Goal: Ask a question: Seek information or help from site administrators or community

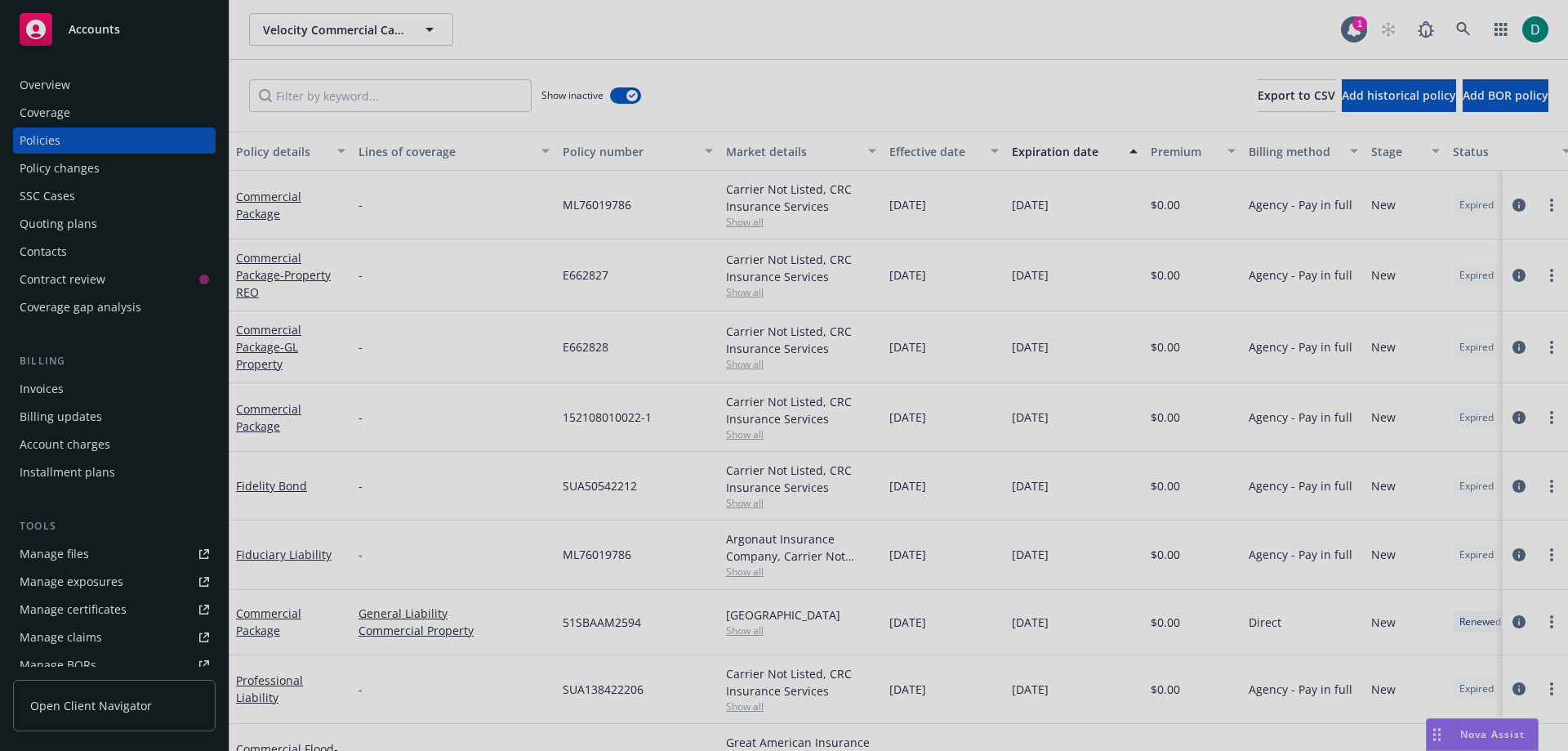
click at [1482, 740] on div at bounding box center [784, 376] width 1568 height 751
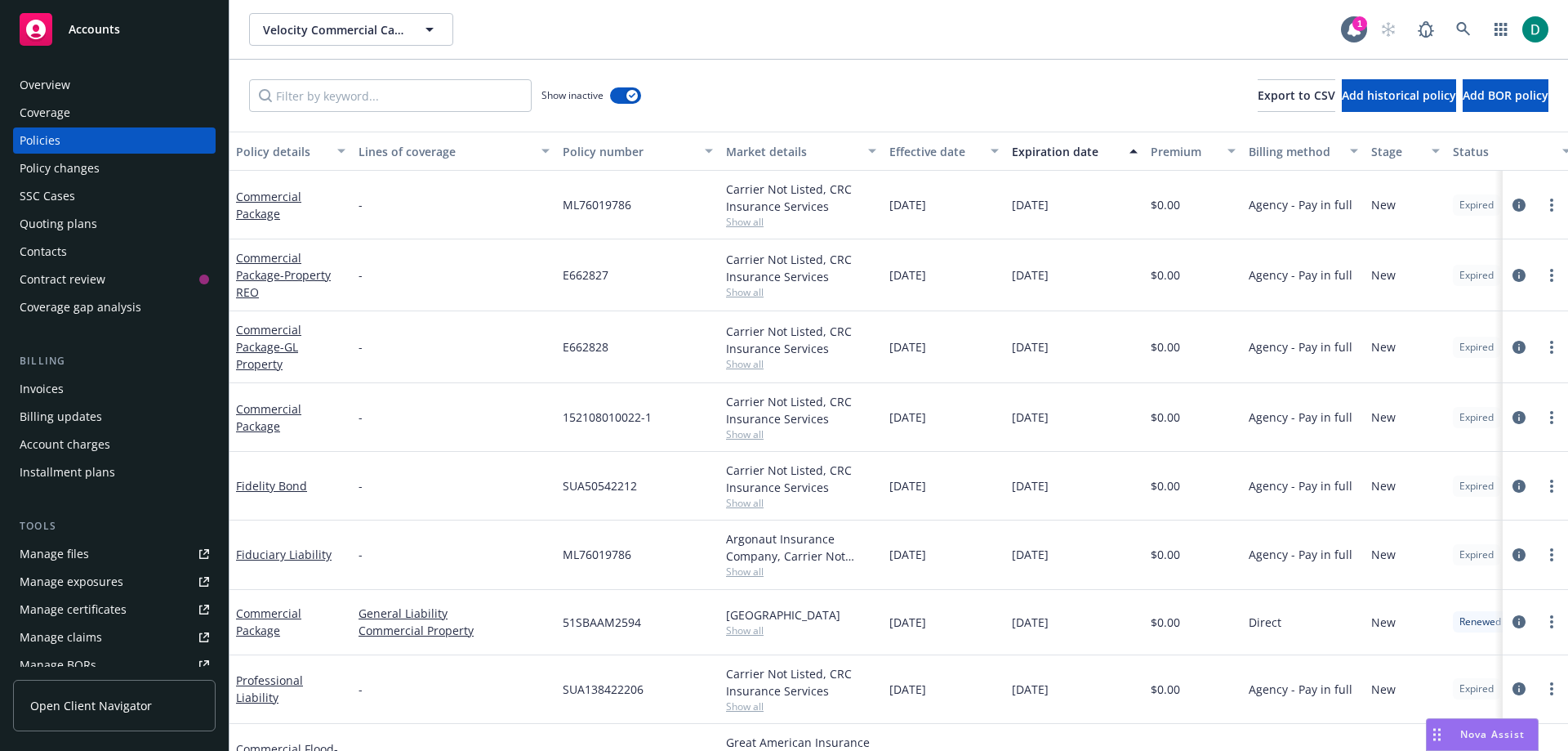
click at [1470, 737] on span "Nova Assist" at bounding box center [1493, 734] width 65 height 14
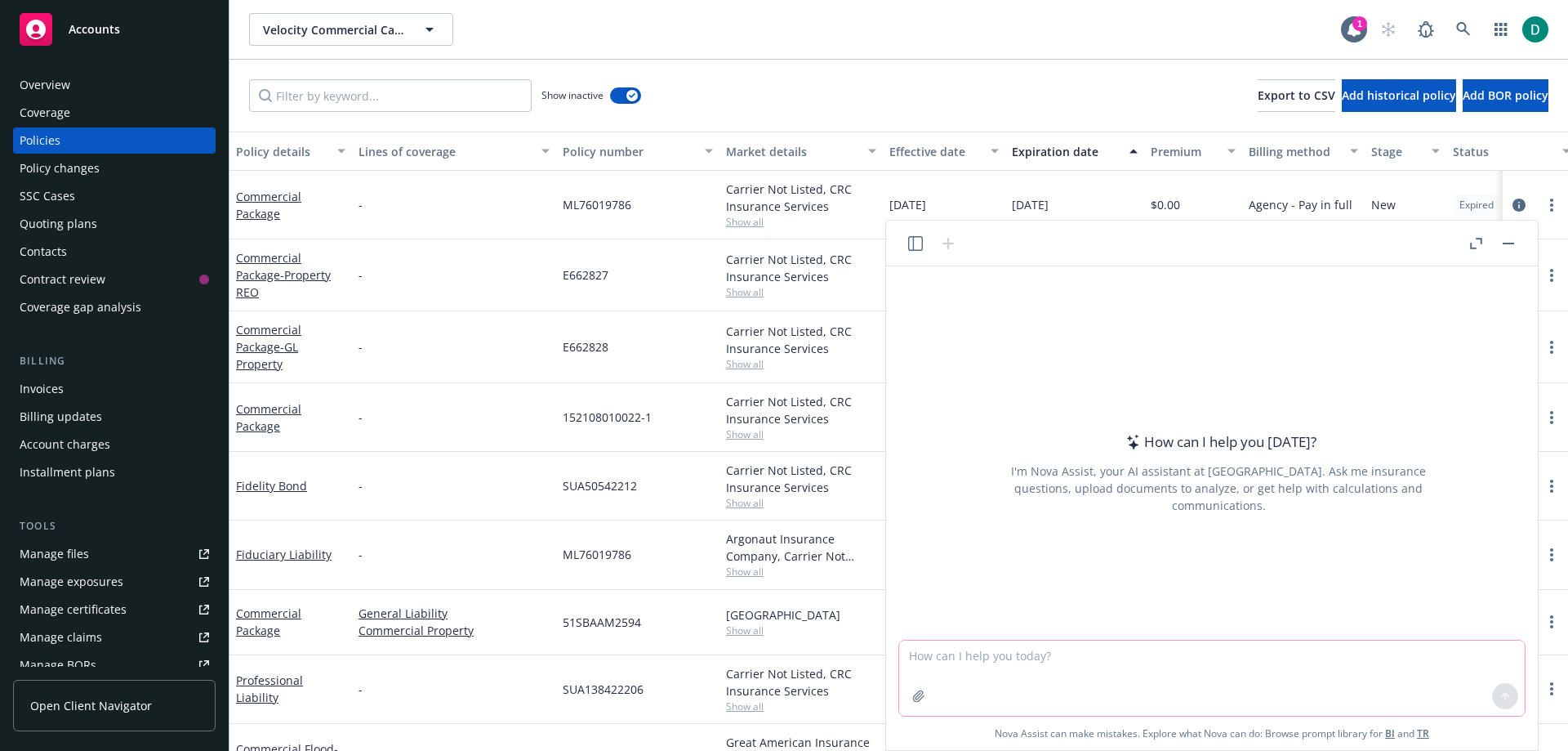
click at [1069, 668] on textarea at bounding box center [1211, 678] width 625 height 75
type textarea "Why cant i open files on a USB drive on my phone"
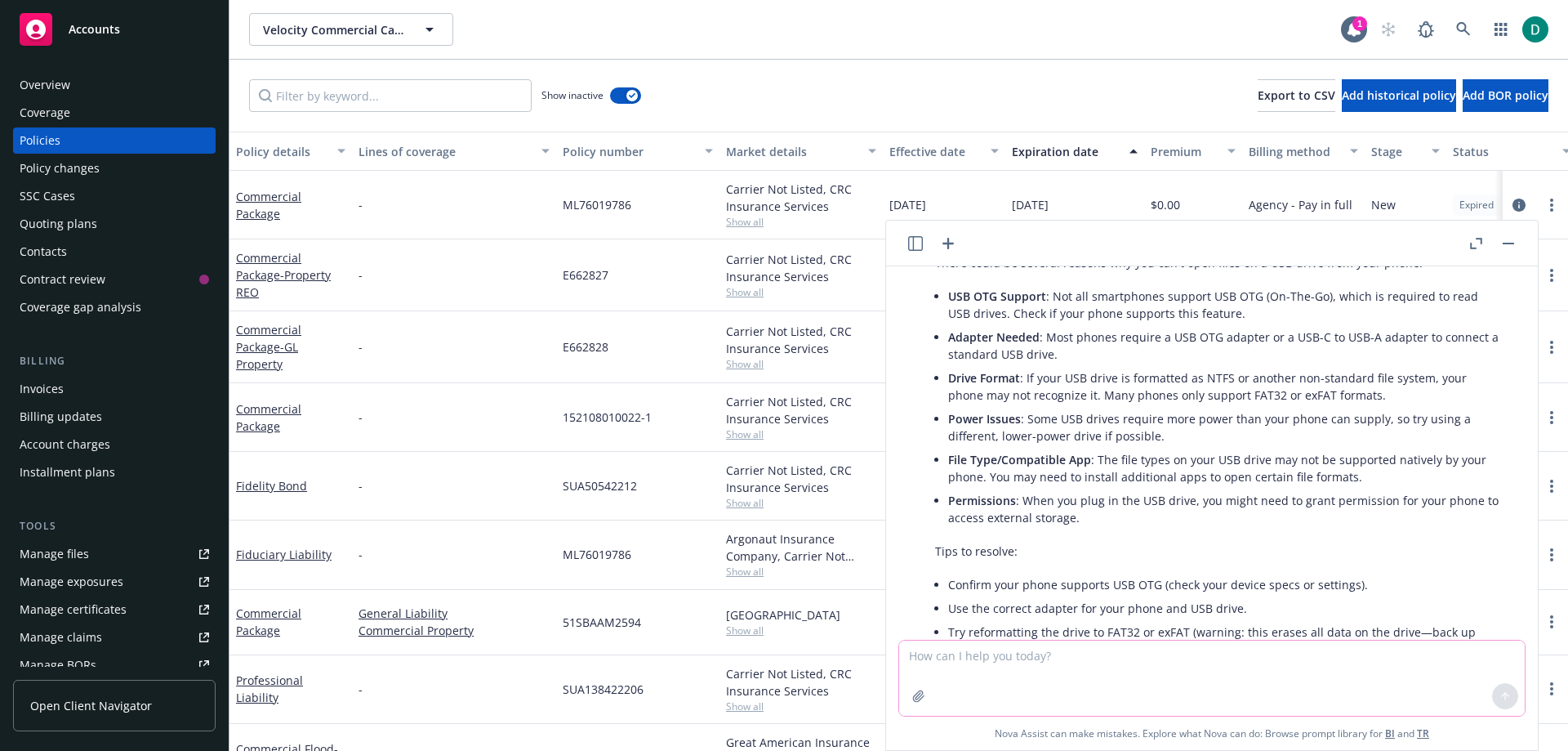
scroll to position [163, 0]
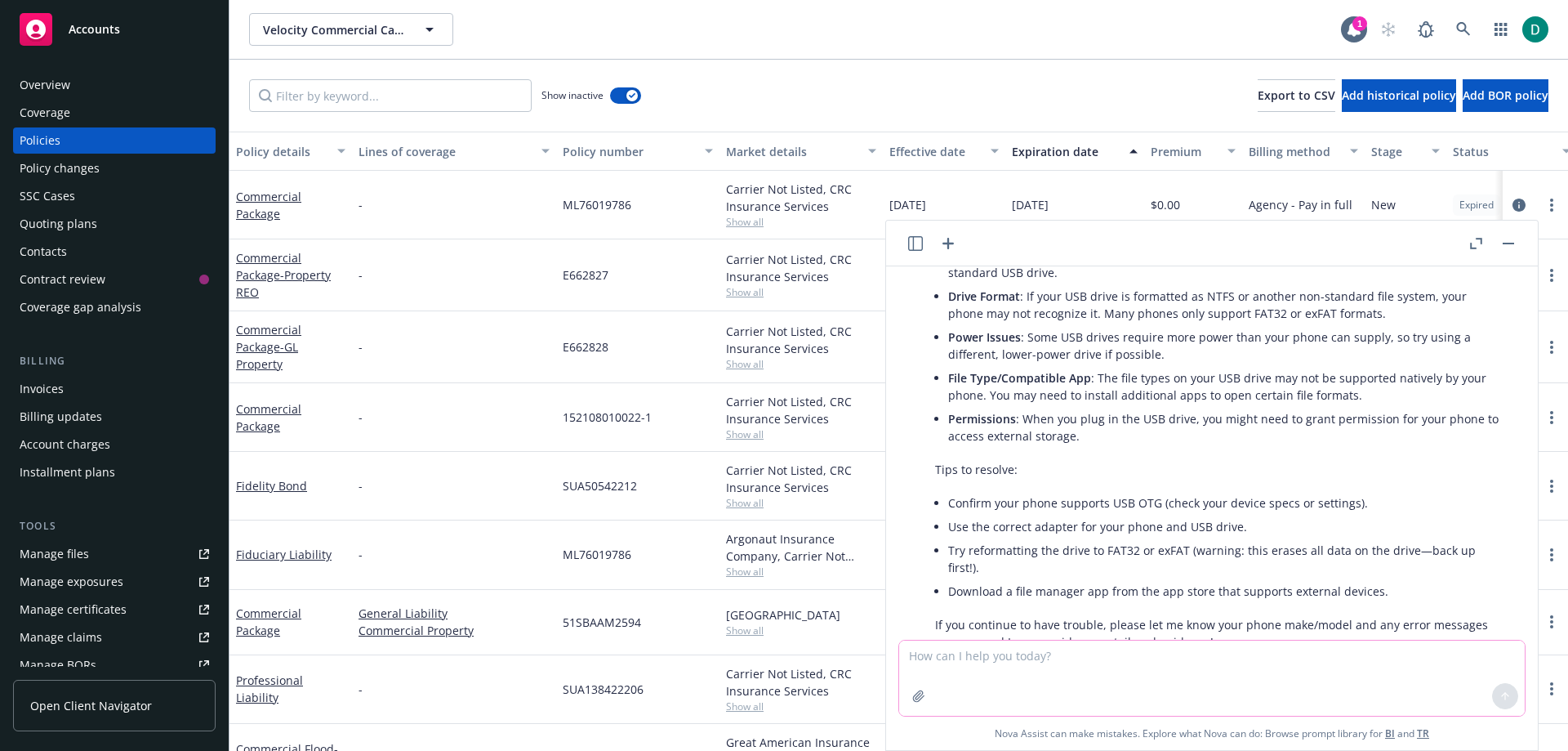
click at [1046, 665] on textarea at bounding box center [1211, 678] width 625 height 75
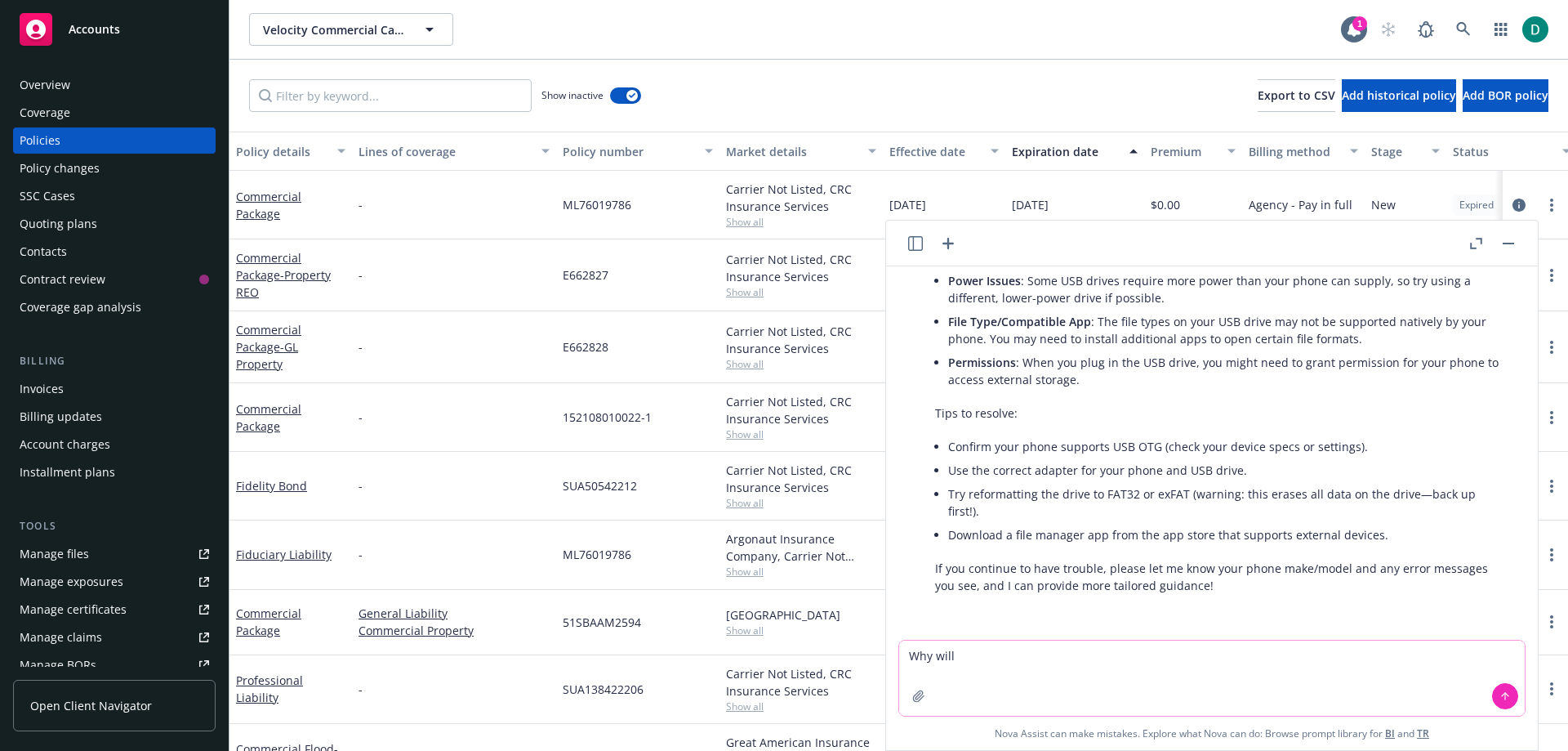
type textarea "Why will"
